Goal: Share content: Share content

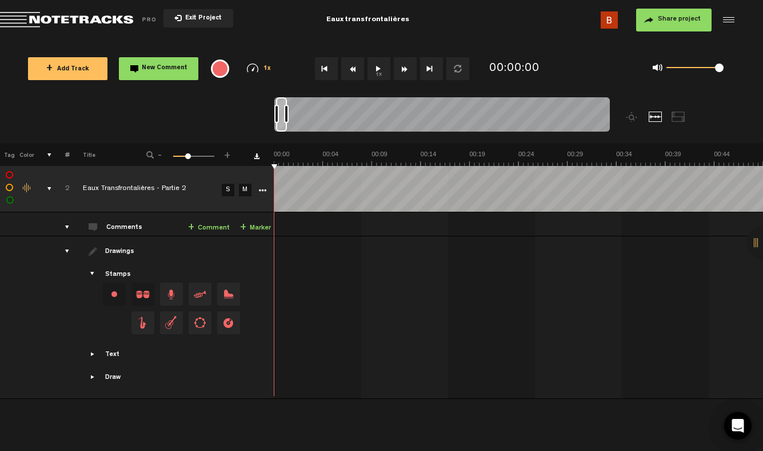
click at [46, 187] on div "comments, stamps & drawings" at bounding box center [45, 188] width 18 height 11
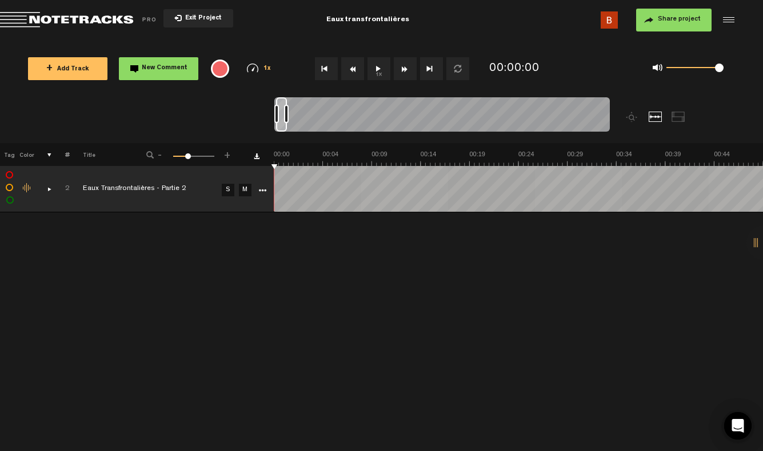
click at [260, 191] on icon "More" at bounding box center [262, 190] width 8 height 8
click at [54, 187] on div "Click to change the order number" at bounding box center [63, 189] width 18 height 11
click at [47, 188] on div "comments, stamps & drawings" at bounding box center [45, 188] width 18 height 11
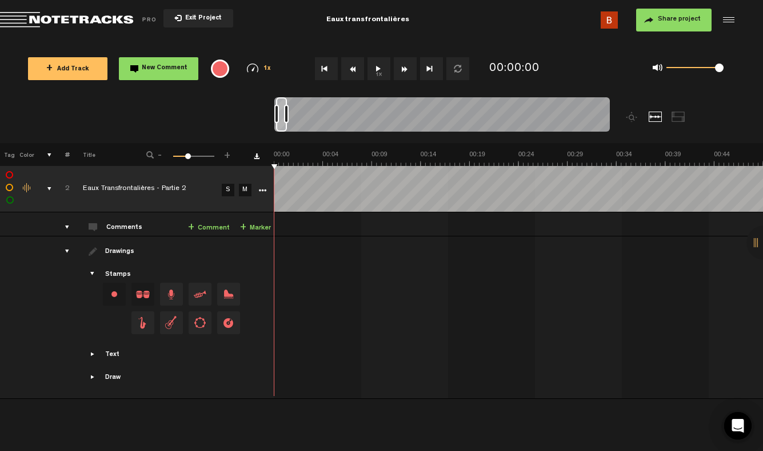
click at [264, 189] on icon "More" at bounding box center [262, 190] width 8 height 8
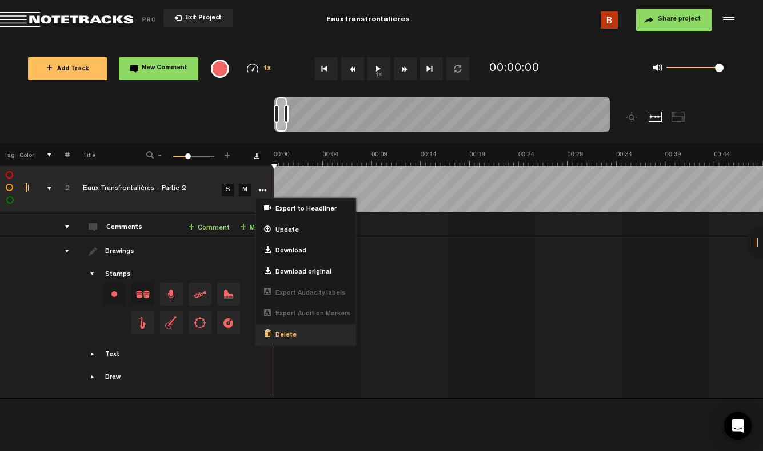
click at [289, 333] on span "Delete" at bounding box center [284, 335] width 26 height 10
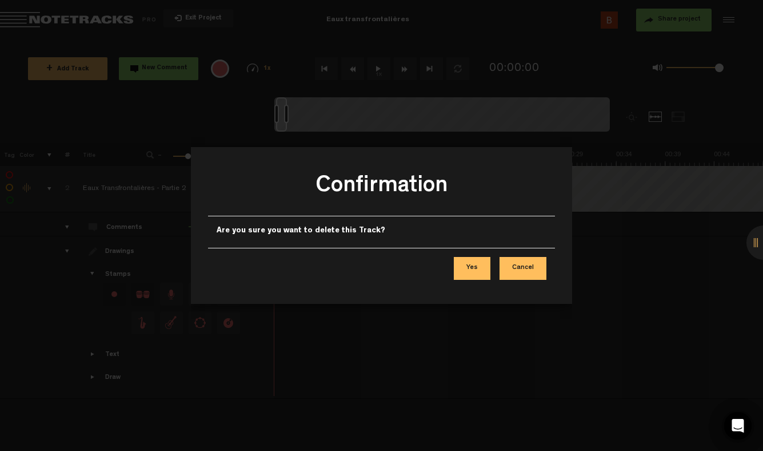
click at [477, 266] on button "Yes" at bounding box center [472, 268] width 37 height 23
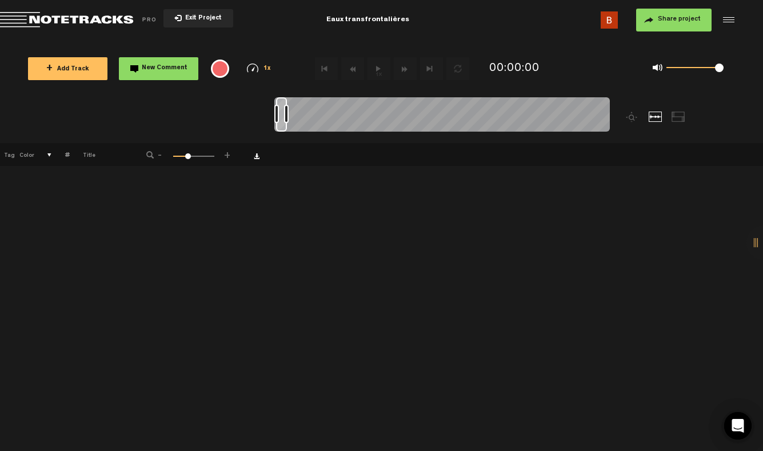
click at [85, 65] on button "+ Add Track" at bounding box center [67, 68] width 79 height 23
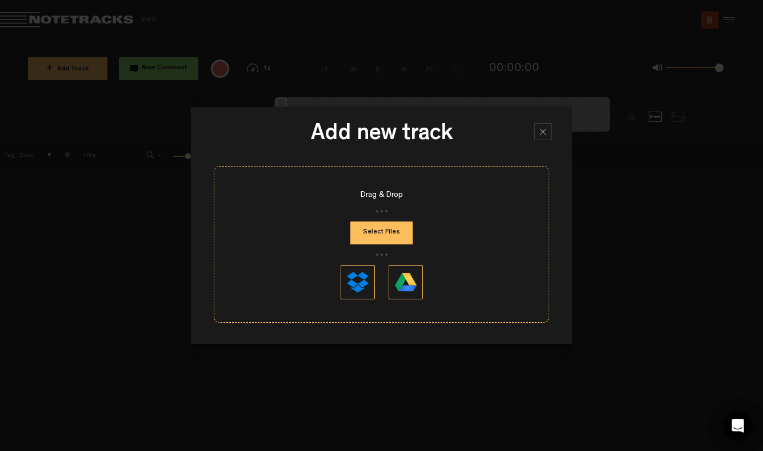
click at [376, 228] on button "Select Files" at bounding box center [381, 232] width 62 height 23
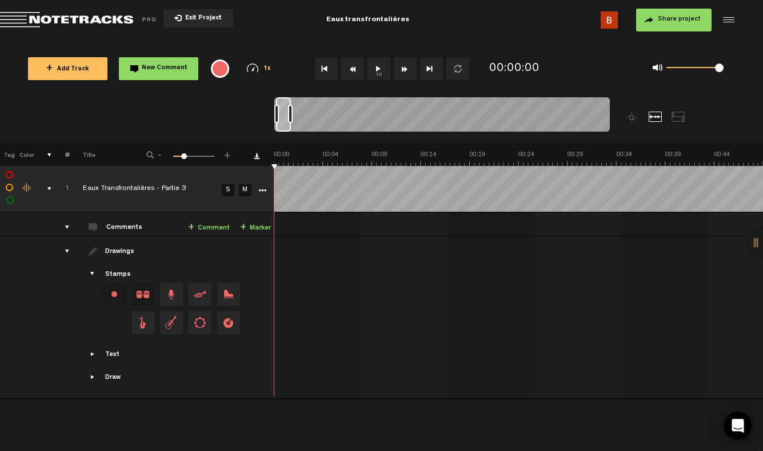
click at [666, 23] on button "Share project" at bounding box center [673, 20] width 75 height 23
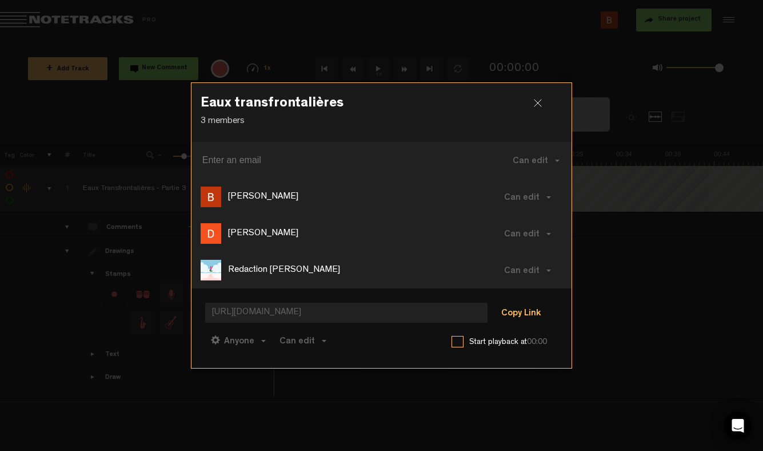
click at [515, 310] on button "Copy Link" at bounding box center [521, 313] width 62 height 23
click at [537, 109] on div at bounding box center [542, 107] width 17 height 17
